Goal: Information Seeking & Learning: Learn about a topic

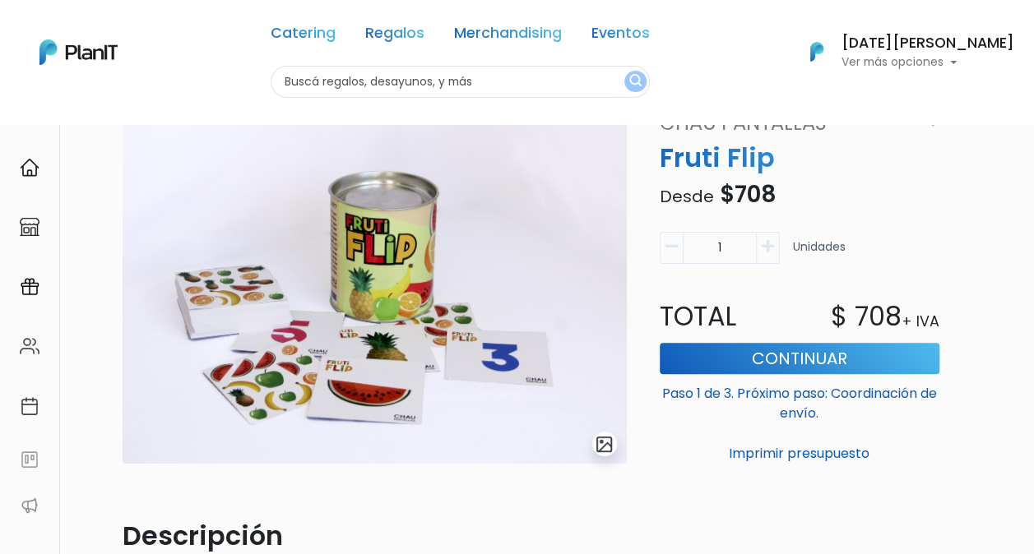
scroll to position [79, 0]
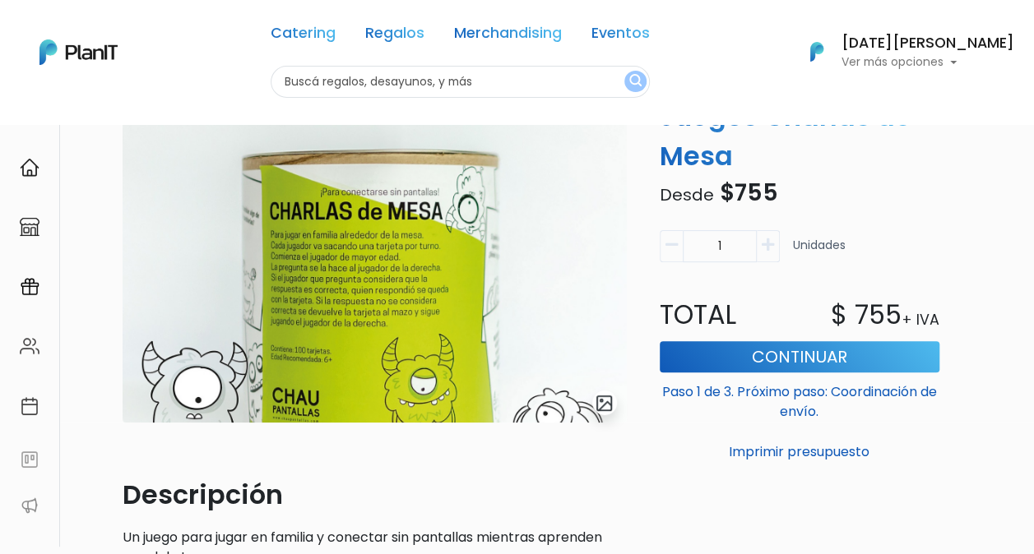
scroll to position [140, 0]
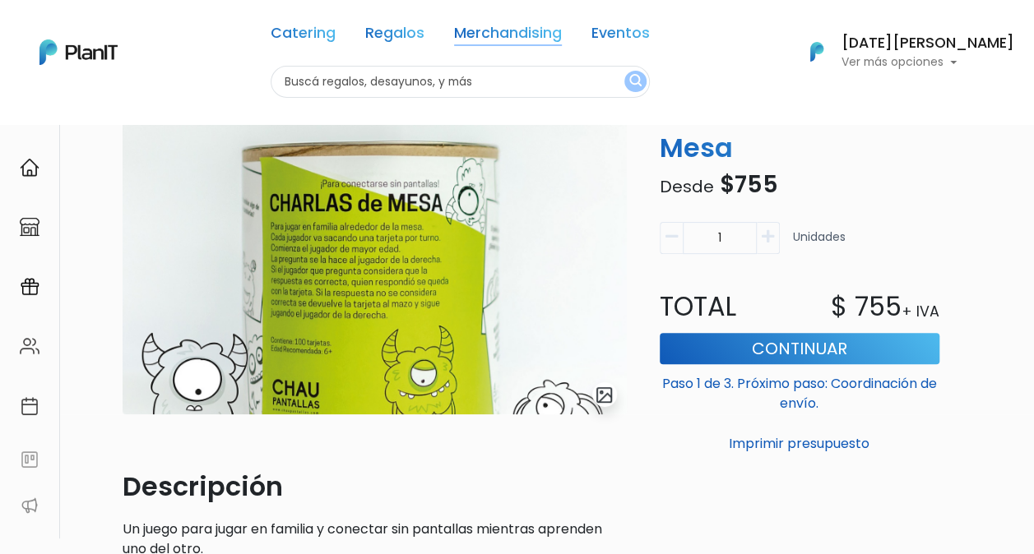
click at [533, 32] on link "Merchandising" at bounding box center [508, 36] width 108 height 20
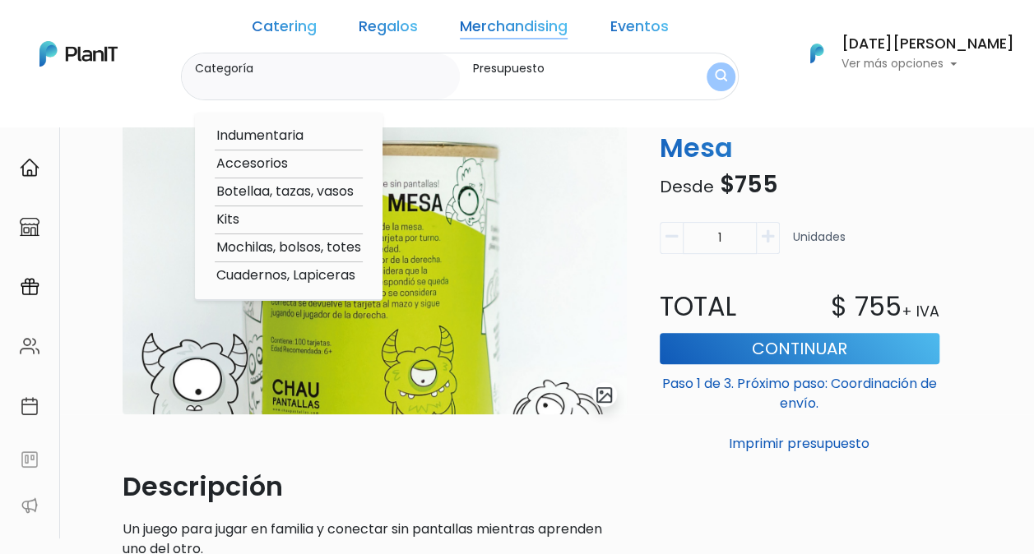
click at [331, 160] on option "Accesorios" at bounding box center [289, 164] width 148 height 21
type input "Accesorios"
type input "$0 - $1000"
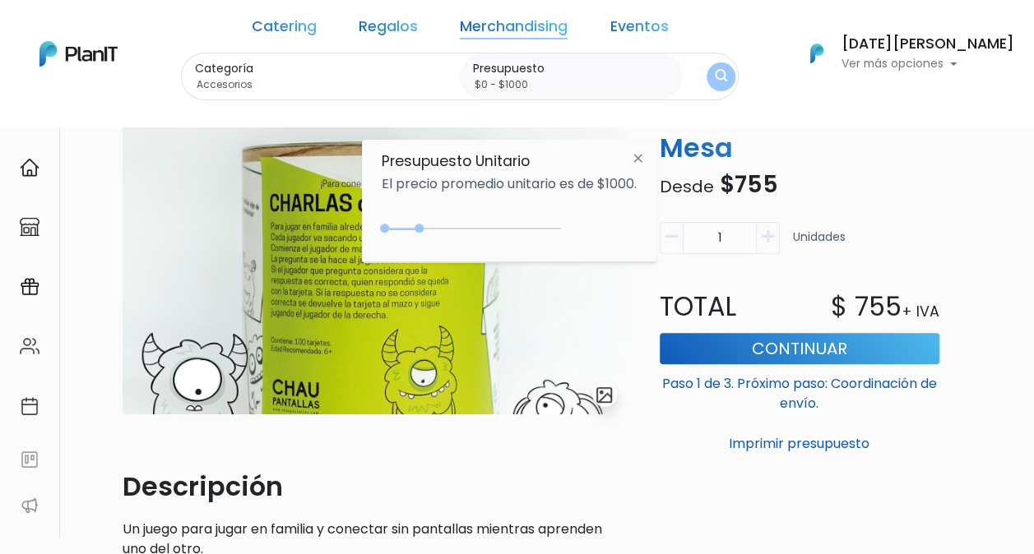
click at [704, 75] on button "submit" at bounding box center [720, 76] width 29 height 29
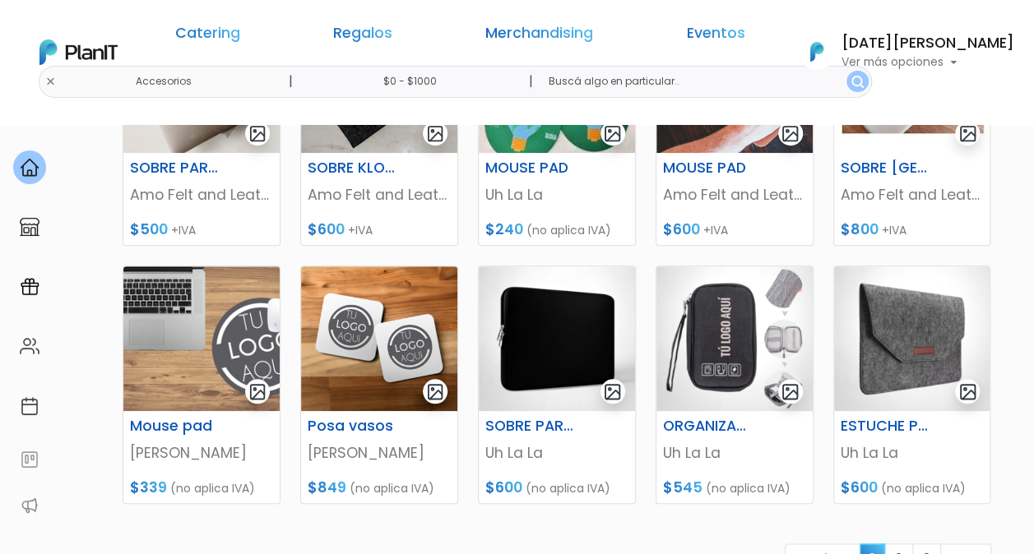
scroll to position [612, 0]
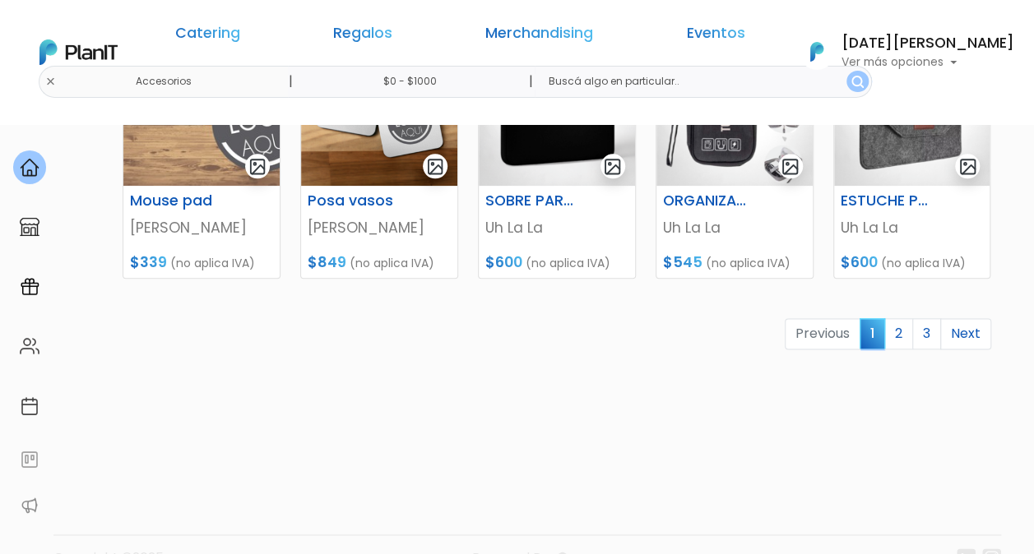
scroll to position [870, 0]
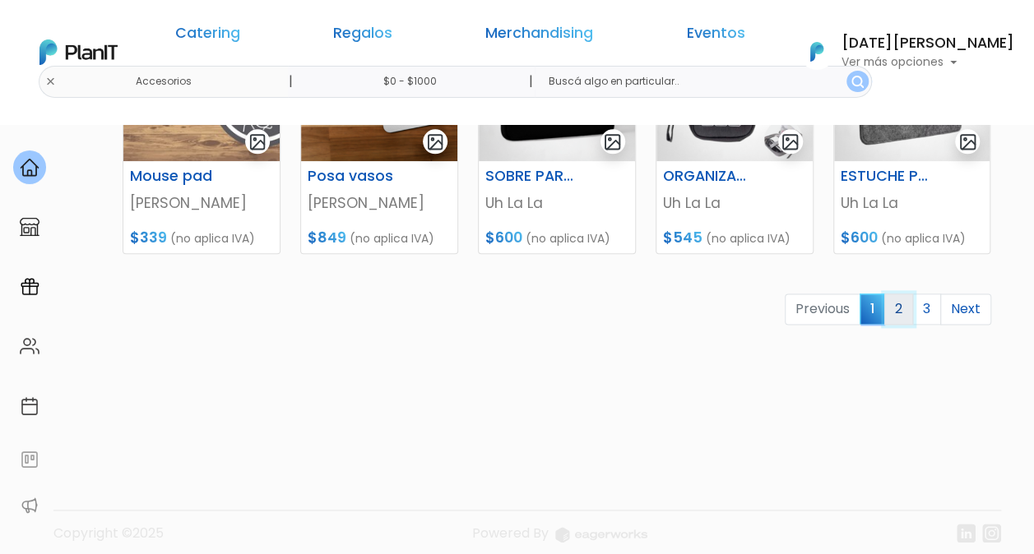
click at [898, 308] on link "2" at bounding box center [898, 309] width 29 height 31
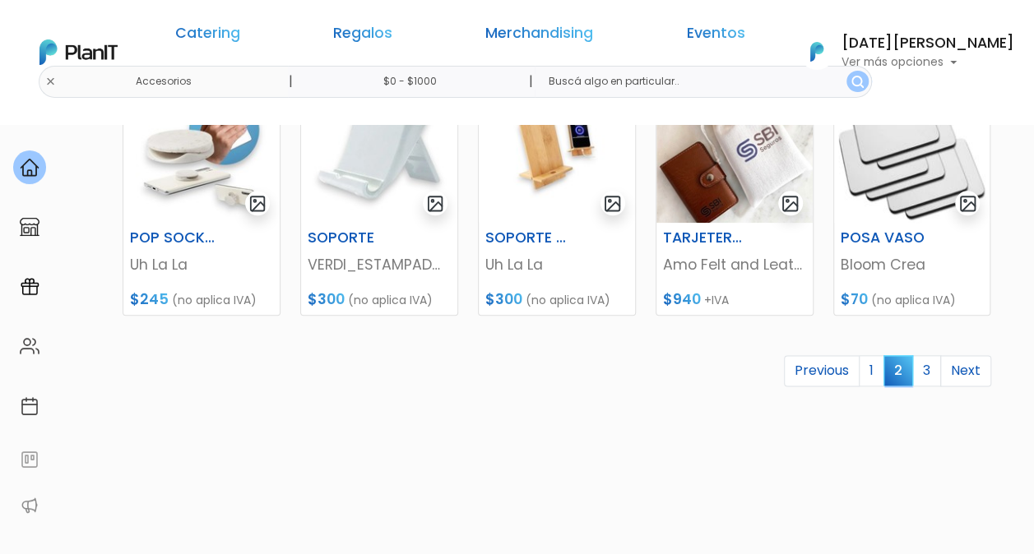
scroll to position [804, 0]
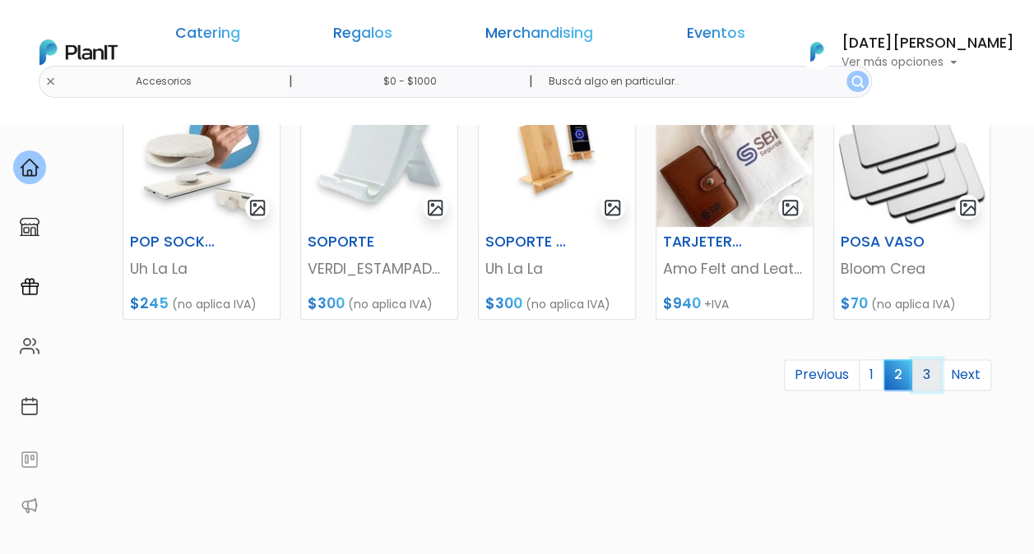
click at [926, 375] on link "3" at bounding box center [926, 374] width 29 height 31
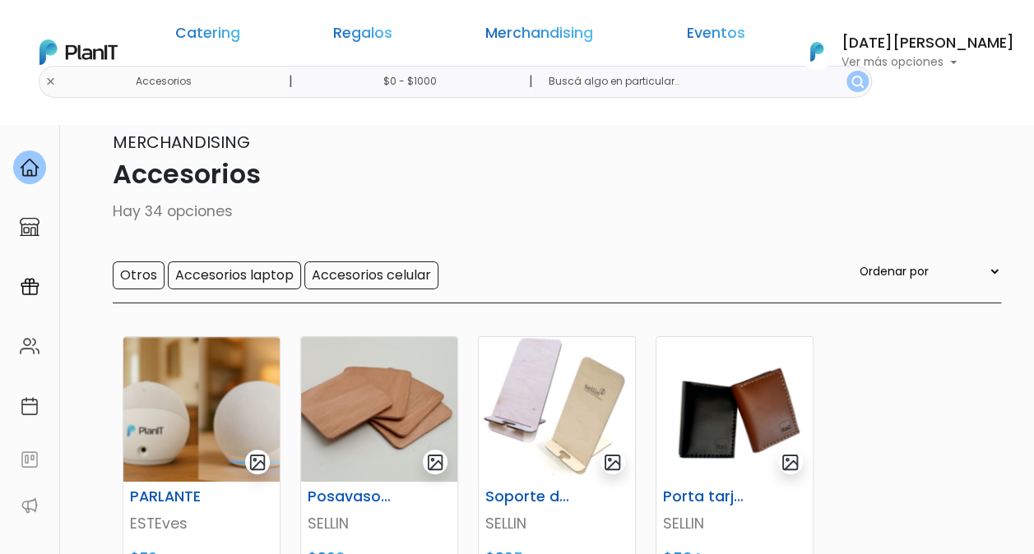
scroll to position [367, 0]
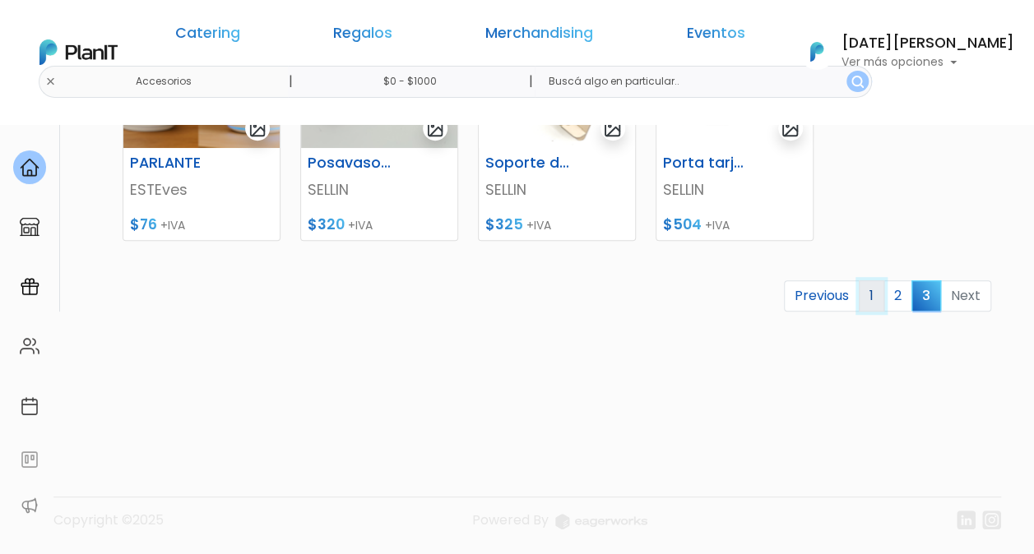
click at [877, 293] on link "1" at bounding box center [871, 295] width 25 height 31
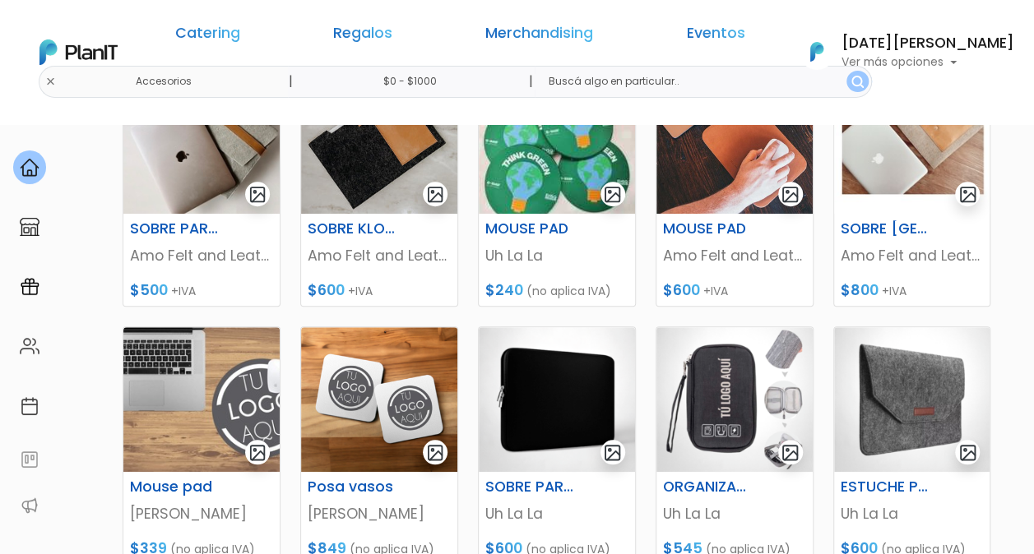
scroll to position [527, 0]
